Goal: Navigation & Orientation: Go to known website

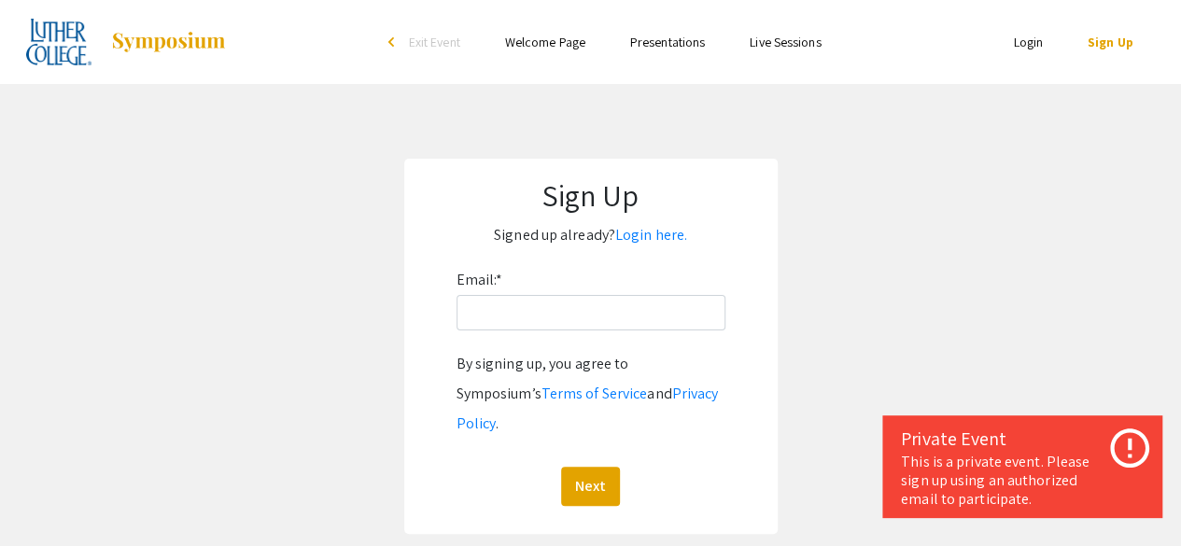
click at [646, 35] on link "Presentations" at bounding box center [667, 42] width 75 height 17
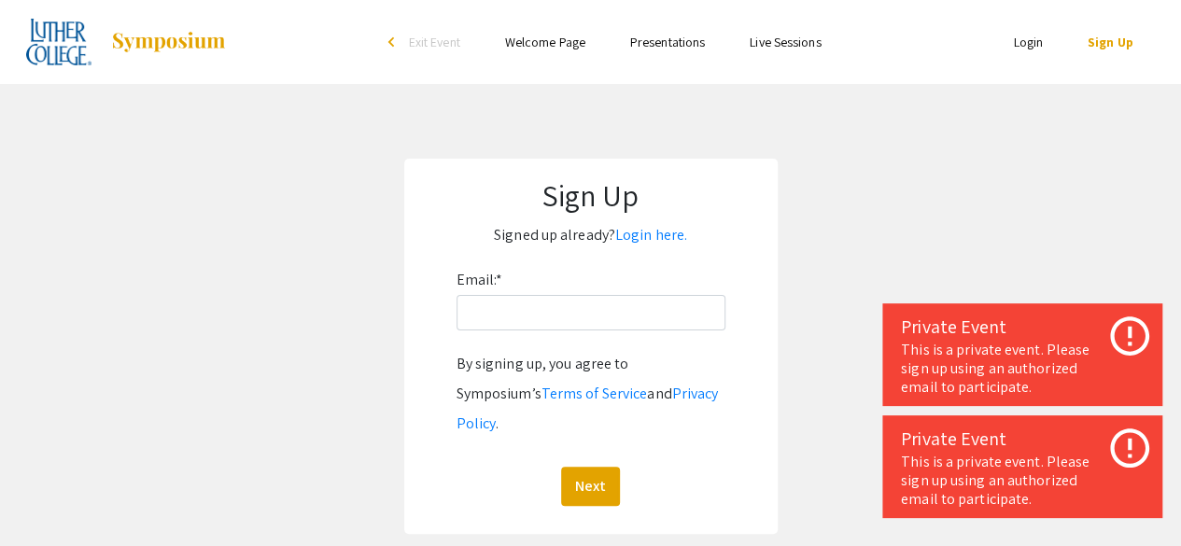
click at [421, 41] on span "Exit Event" at bounding box center [434, 42] width 51 height 17
